Goal: Task Accomplishment & Management: Manage account settings

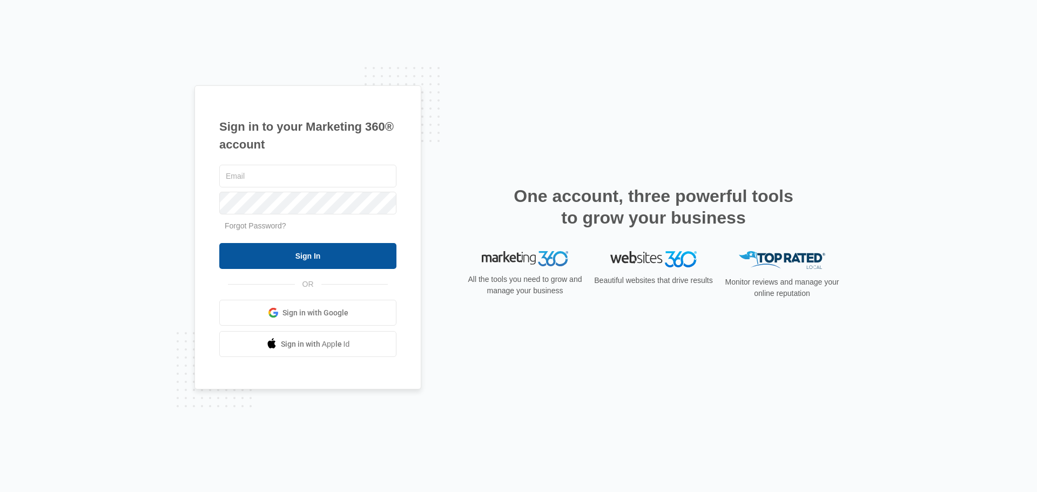
type input "[EMAIL_ADDRESS][DOMAIN_NAME]"
click at [364, 254] on input "Sign In" at bounding box center [307, 256] width 177 height 26
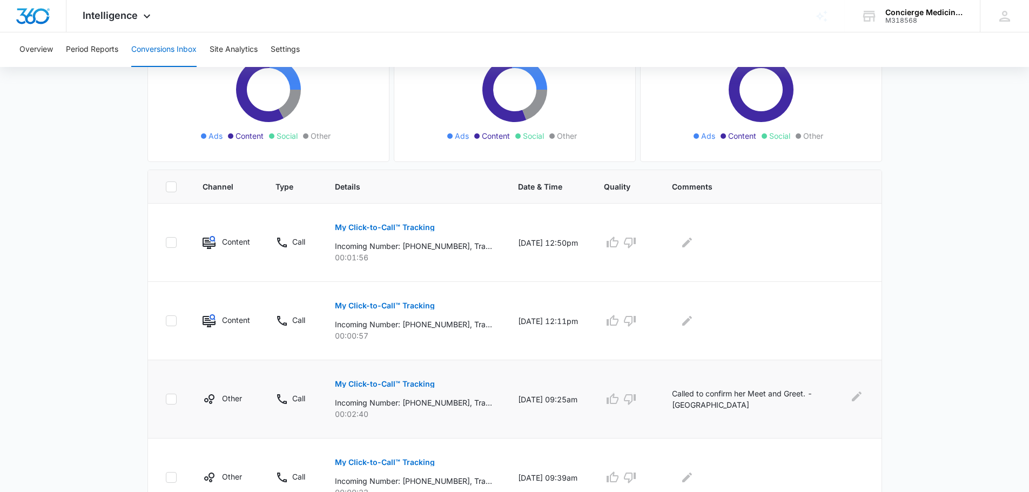
scroll to position [162, 0]
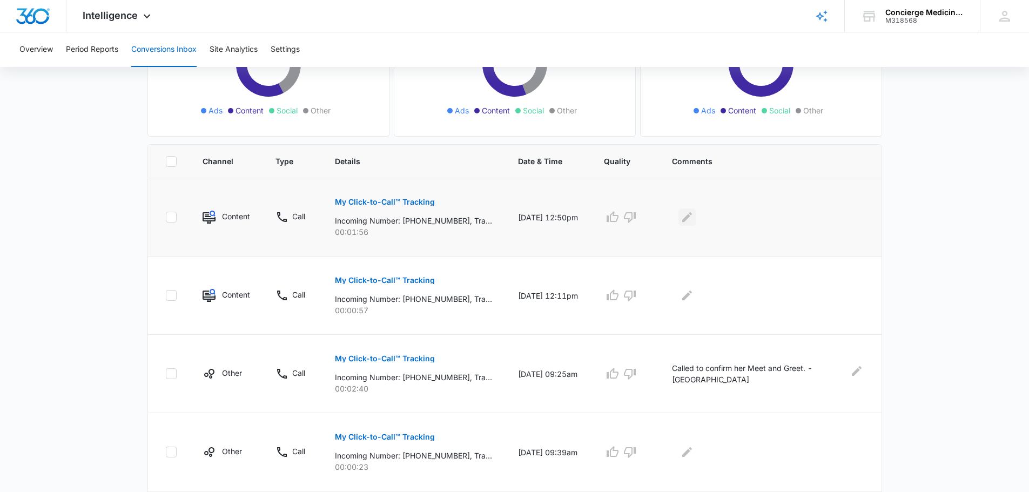
click at [694, 216] on icon "Edit Comments" at bounding box center [687, 217] width 13 height 13
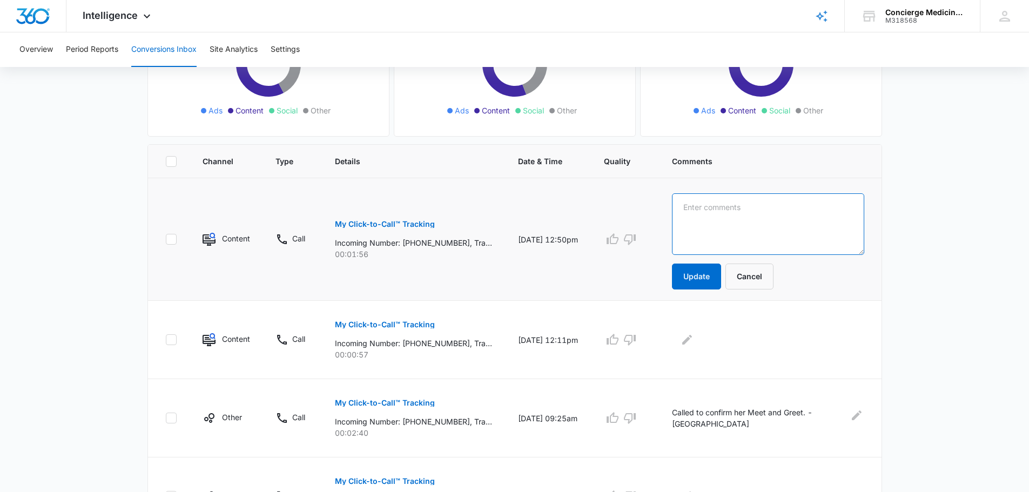
click at [717, 211] on textarea at bounding box center [768, 224] width 192 height 62
type textarea "Established patient - AL"
click at [706, 277] on button "Update" at bounding box center [696, 277] width 49 height 26
